Goal: Navigation & Orientation: Find specific page/section

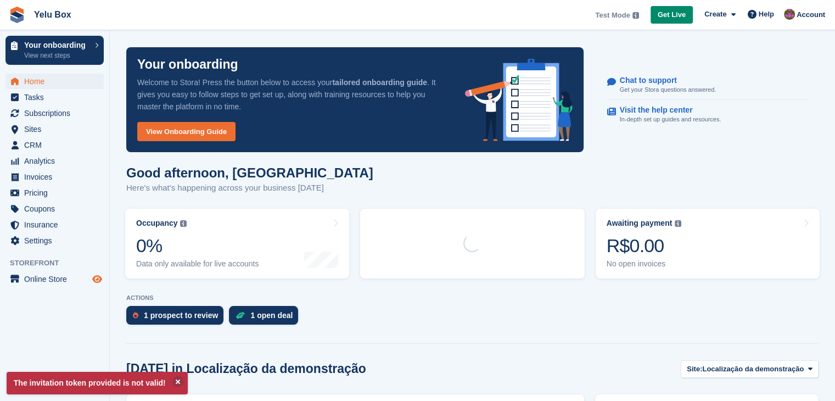
click at [101, 275] on icon "Preview store" at bounding box center [97, 279] width 10 height 9
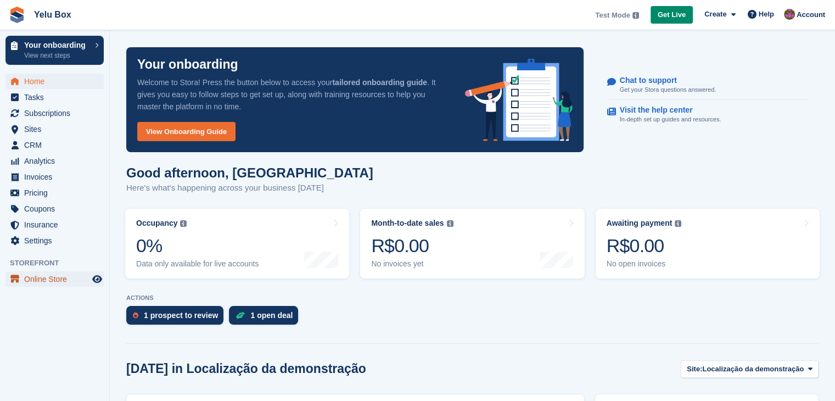
click at [52, 272] on span "Online Store" at bounding box center [57, 278] width 66 height 15
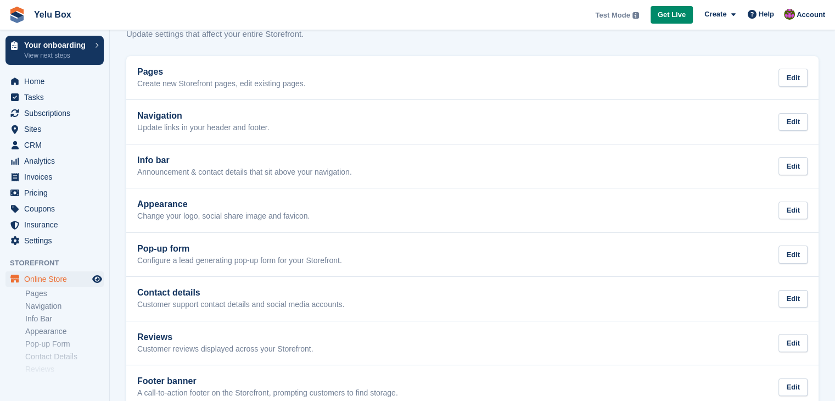
scroll to position [55, 0]
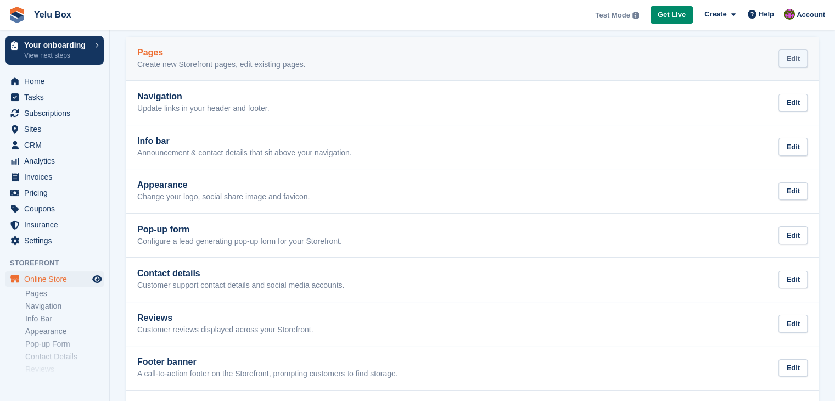
click at [790, 65] on div "Edit" at bounding box center [793, 58] width 29 height 18
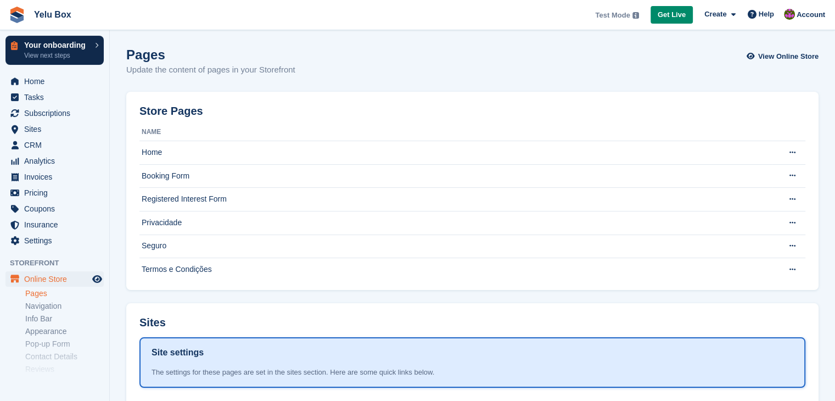
click at [92, 43] on link "Your onboarding View next steps" at bounding box center [54, 50] width 98 height 29
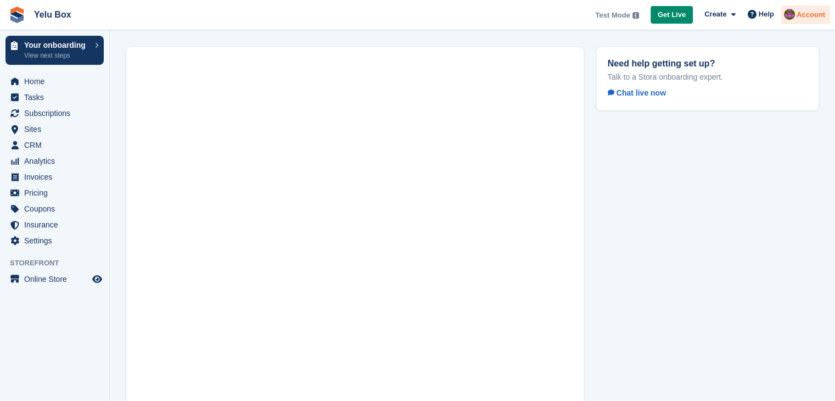
click at [789, 14] on img at bounding box center [789, 14] width 11 height 11
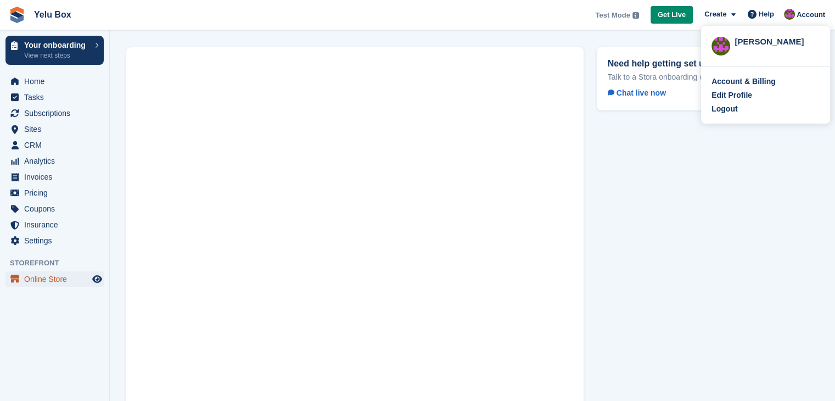
click at [38, 277] on span "Online Store" at bounding box center [57, 278] width 66 height 15
